Goal: Information Seeking & Learning: Learn about a topic

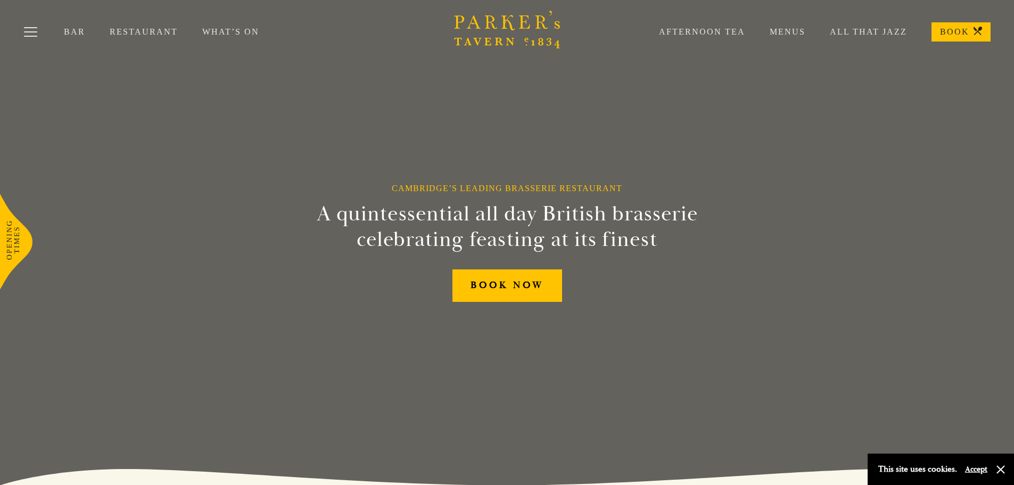
click at [784, 30] on link "Menus" at bounding box center [775, 32] width 60 height 11
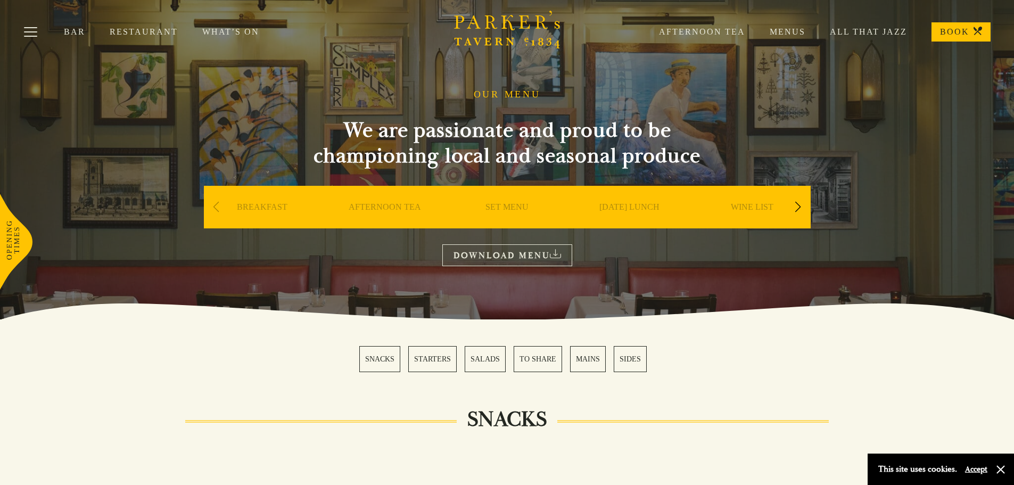
click at [141, 32] on link "Restaurant" at bounding box center [156, 32] width 93 height 11
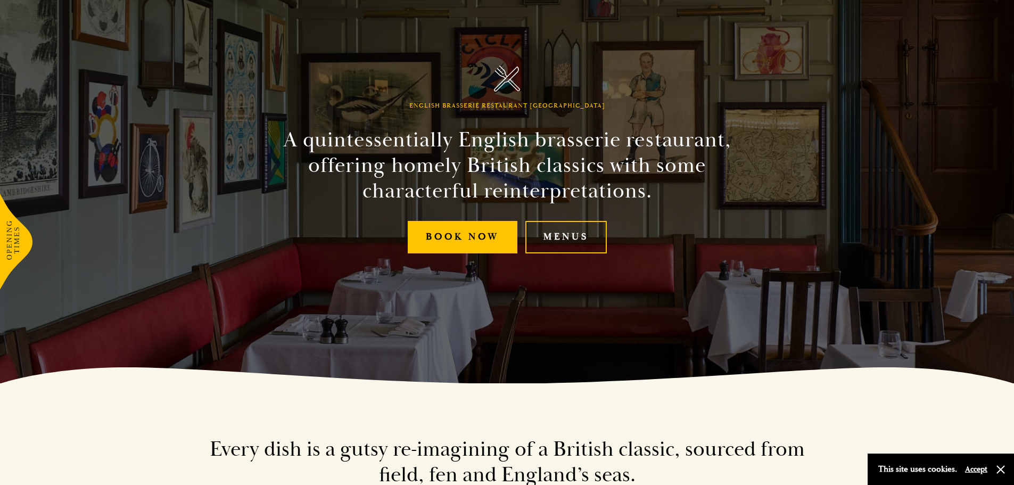
scroll to position [106, 0]
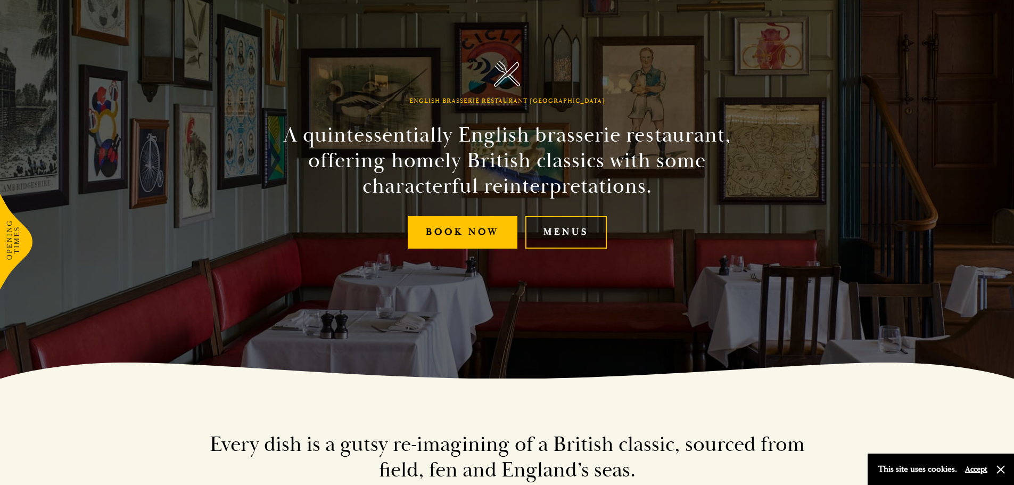
click at [569, 219] on link "Menus" at bounding box center [565, 232] width 81 height 32
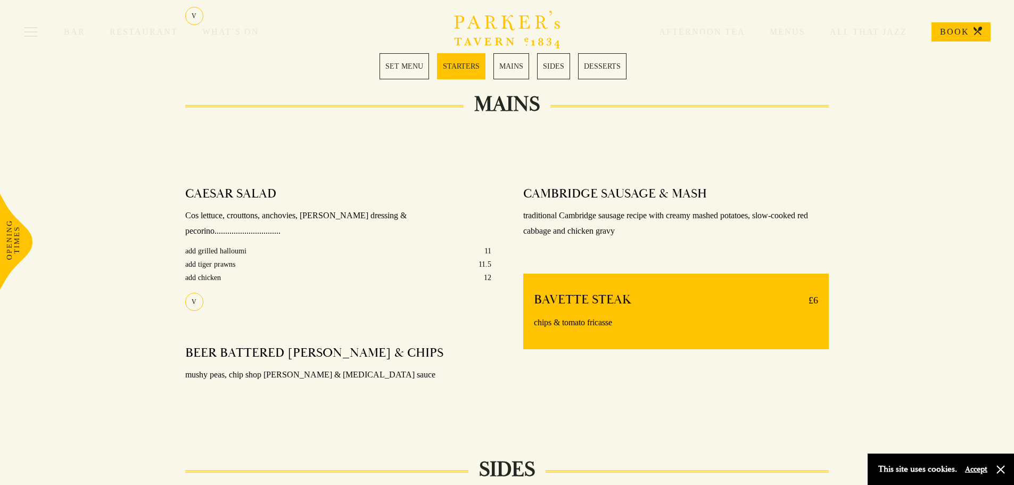
scroll to position [745, 0]
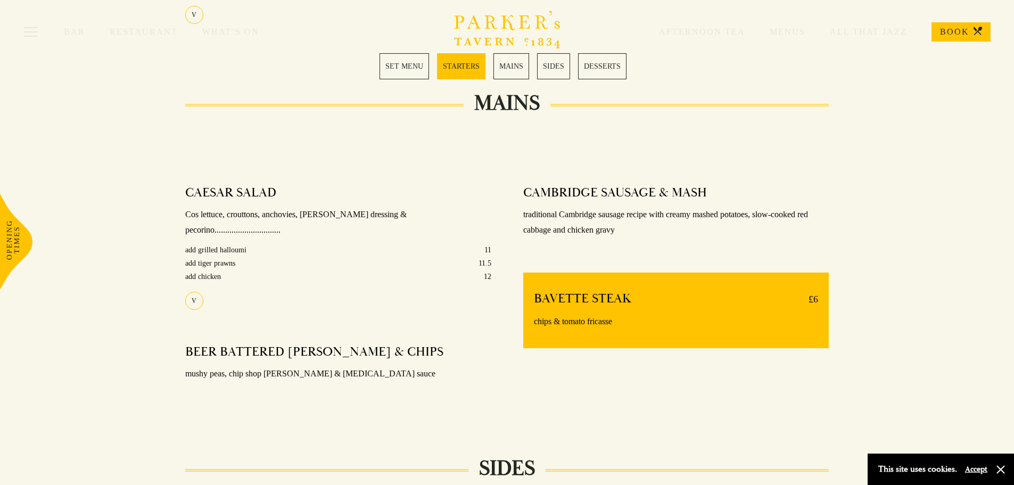
click at [507, 64] on link "MAINS" at bounding box center [511, 66] width 36 height 26
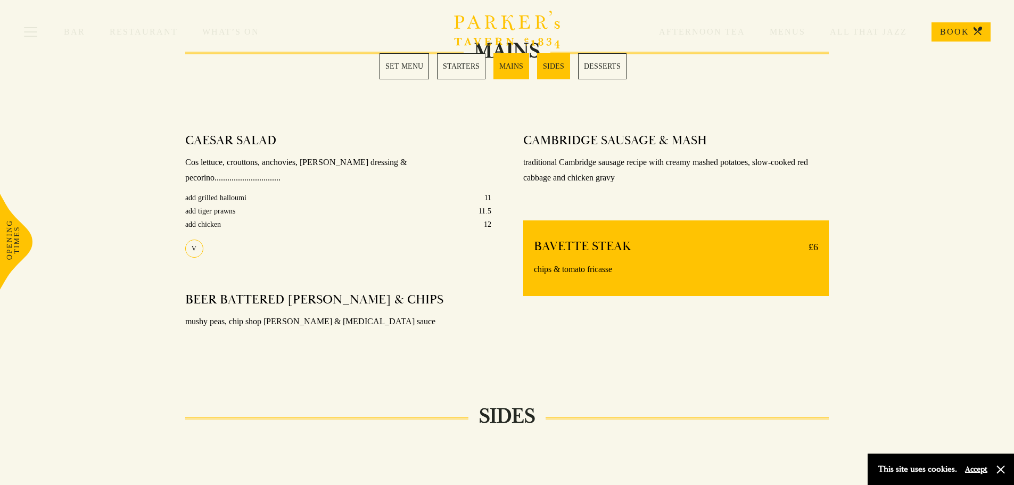
scroll to position [848, 0]
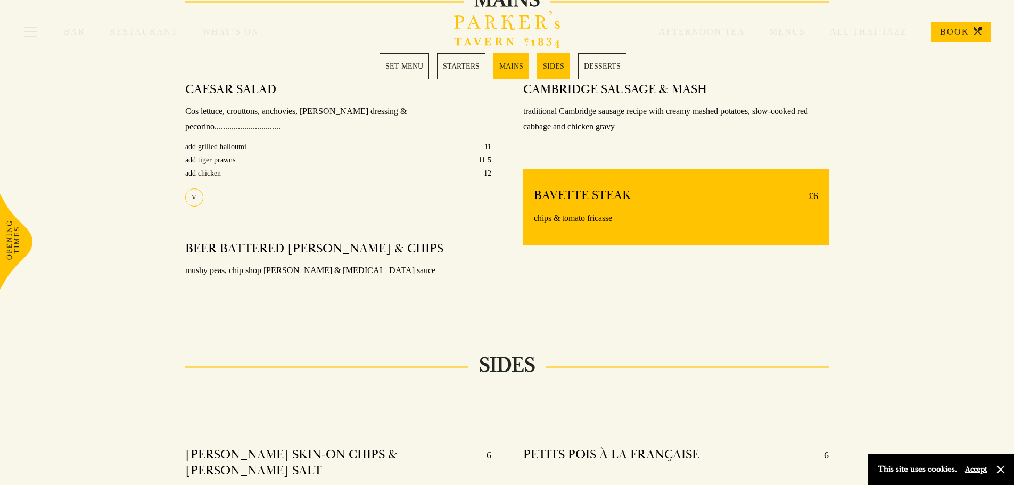
click at [412, 63] on div "Bar Restaurant What’s On Afternoon Tea Menus All That Jazz BOOK" at bounding box center [507, 32] width 1014 height 64
click at [414, 71] on link "SET MENU" at bounding box center [403, 66] width 49 height 26
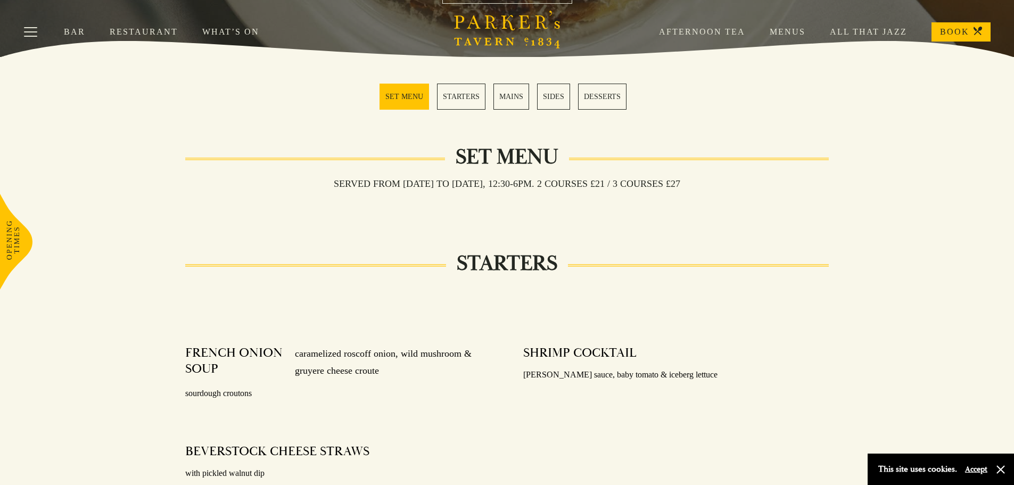
scroll to position [260, 0]
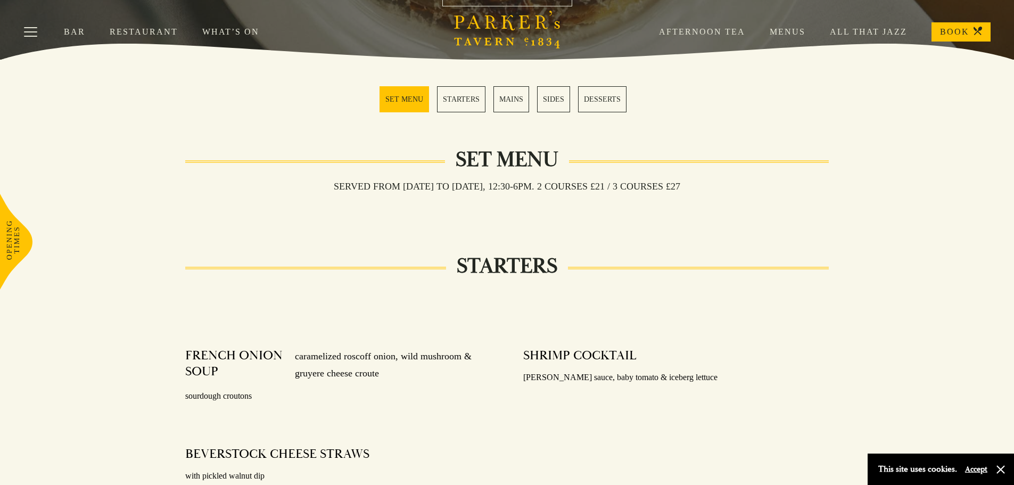
click at [133, 32] on link "Restaurant" at bounding box center [156, 32] width 93 height 11
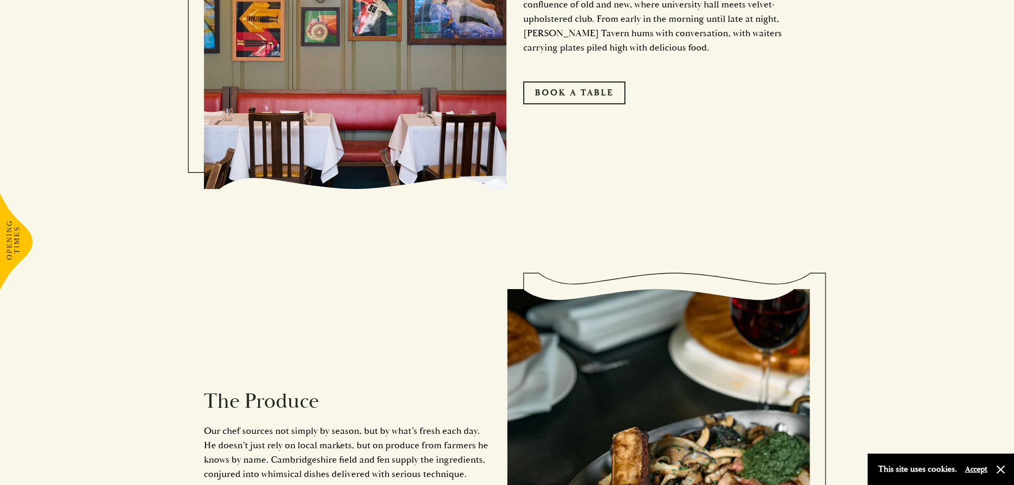
scroll to position [1118, 0]
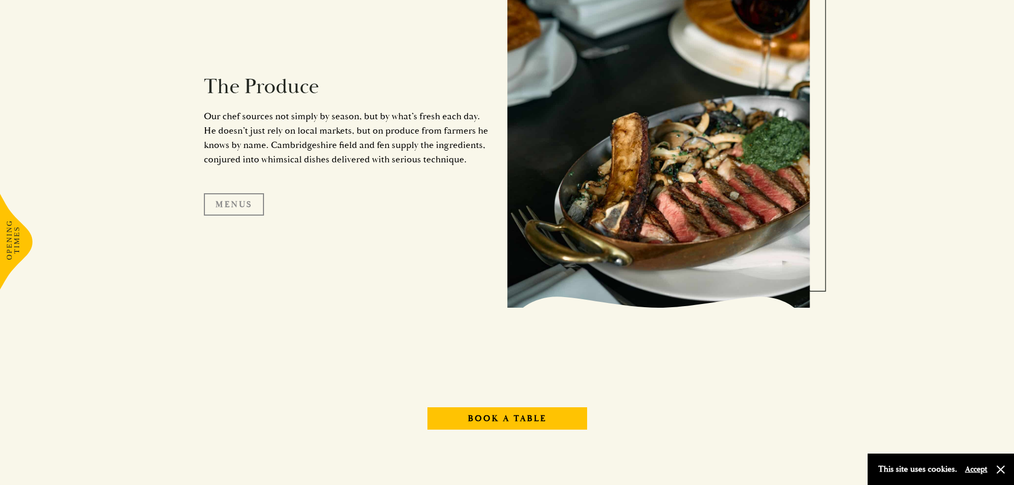
click at [232, 195] on link "Menus" at bounding box center [234, 204] width 60 height 22
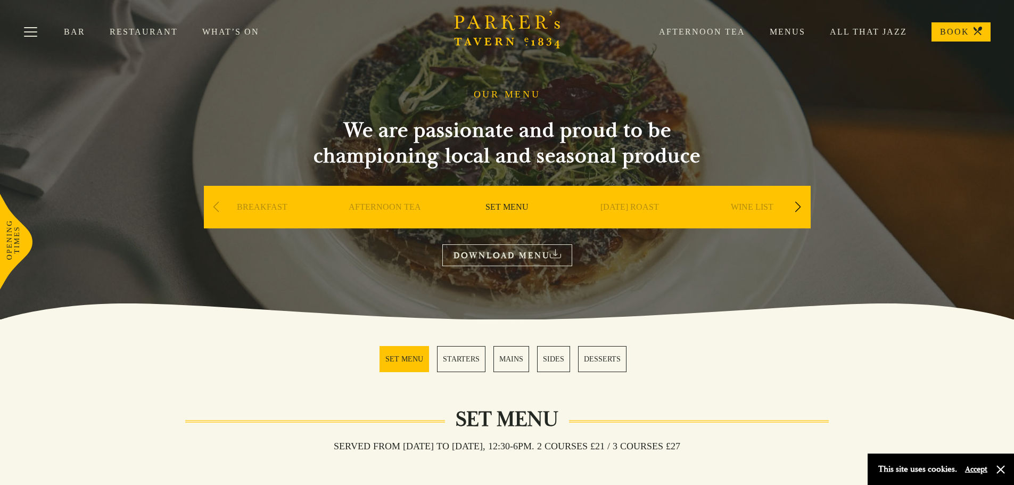
click at [801, 211] on div "Next slide" at bounding box center [798, 206] width 14 height 23
click at [620, 206] on link "A LA CARTE" at bounding box center [629, 223] width 49 height 43
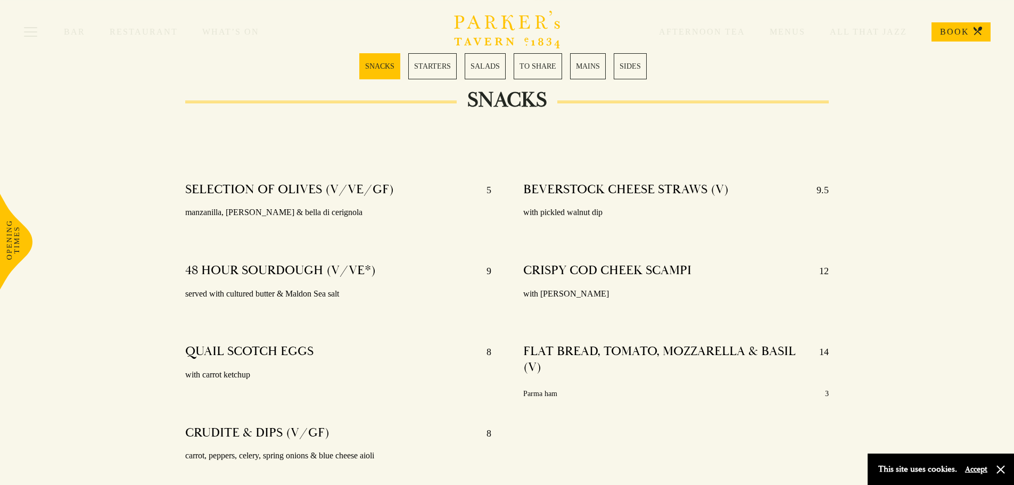
scroll to position [373, 0]
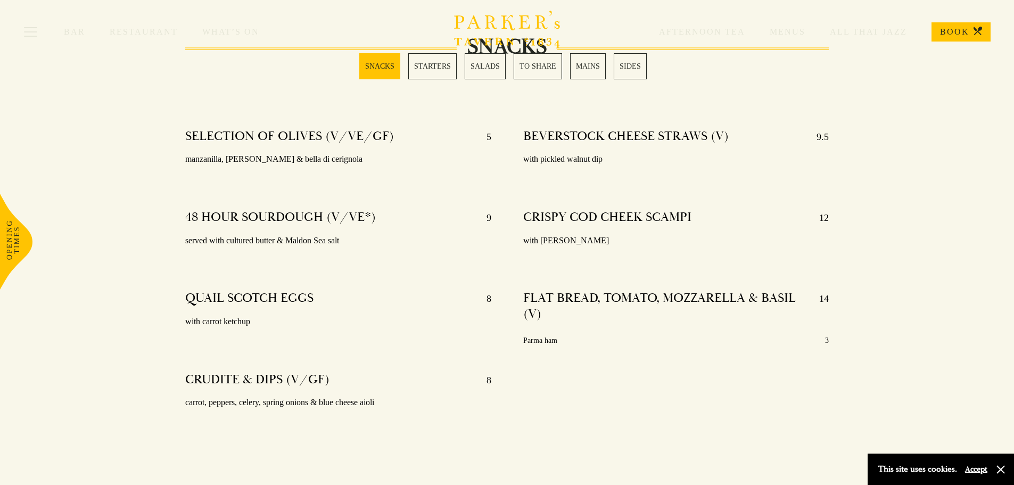
click at [580, 70] on link "MAINS" at bounding box center [588, 66] width 36 height 26
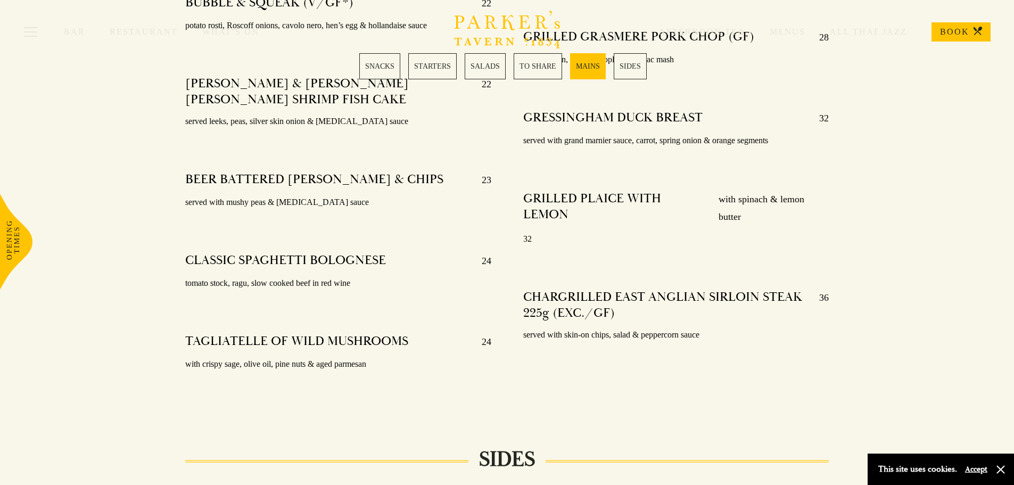
scroll to position [2200, 0]
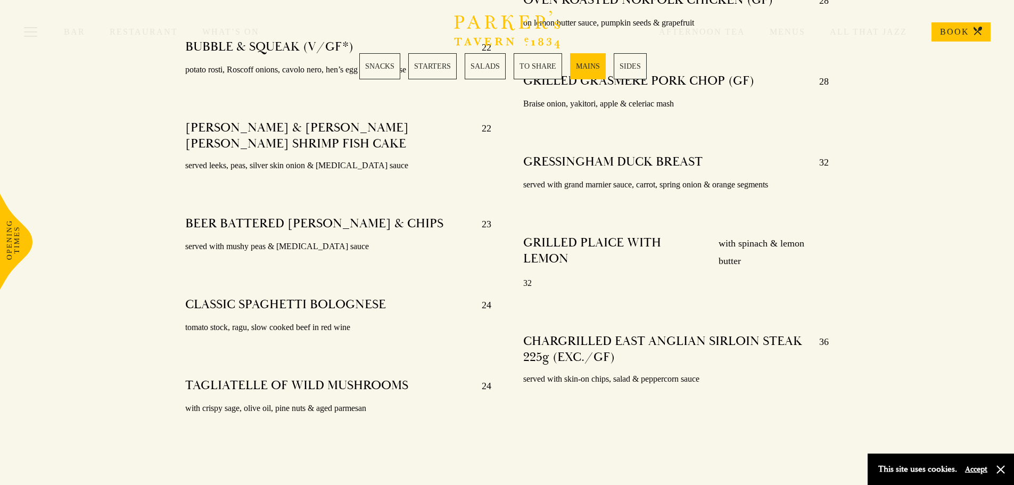
click at [481, 69] on link "SALADS" at bounding box center [485, 66] width 41 height 26
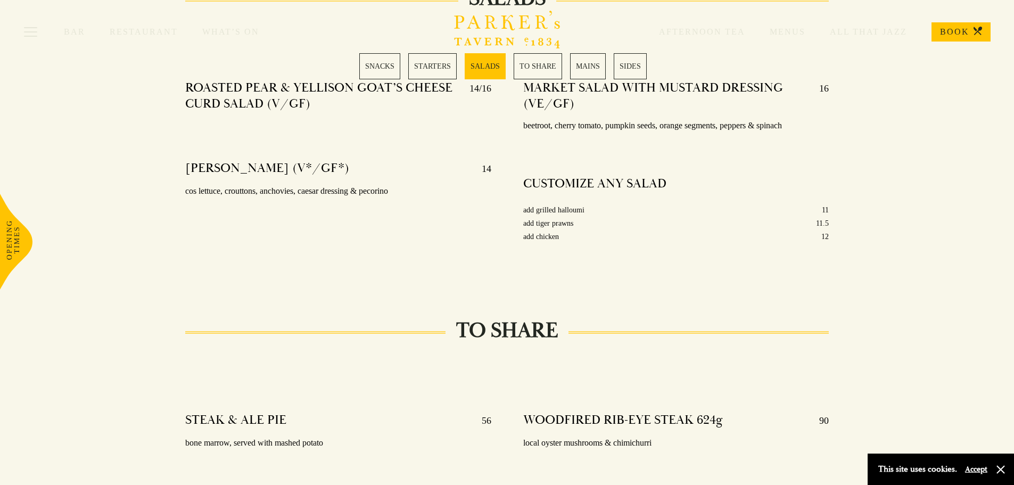
scroll to position [1341, 0]
